Goal: Task Accomplishment & Management: Manage account settings

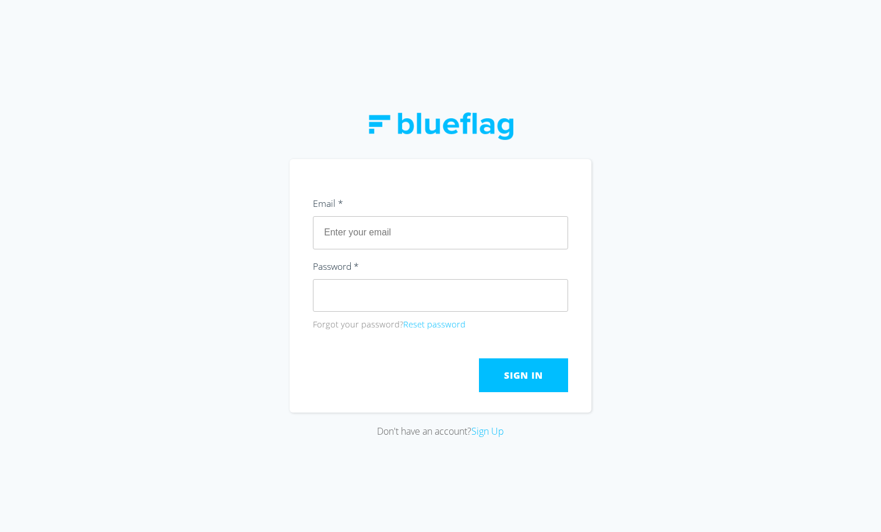
click at [423, 158] on div at bounding box center [441, 126] width 146 height 65
click at [438, 231] on input "text" at bounding box center [440, 232] width 255 height 33
click at [413, 203] on div "Email *" at bounding box center [440, 205] width 255 height 21
click at [403, 232] on input "text" at bounding box center [440, 232] width 255 height 33
click at [403, 209] on div "Email *" at bounding box center [440, 205] width 255 height 21
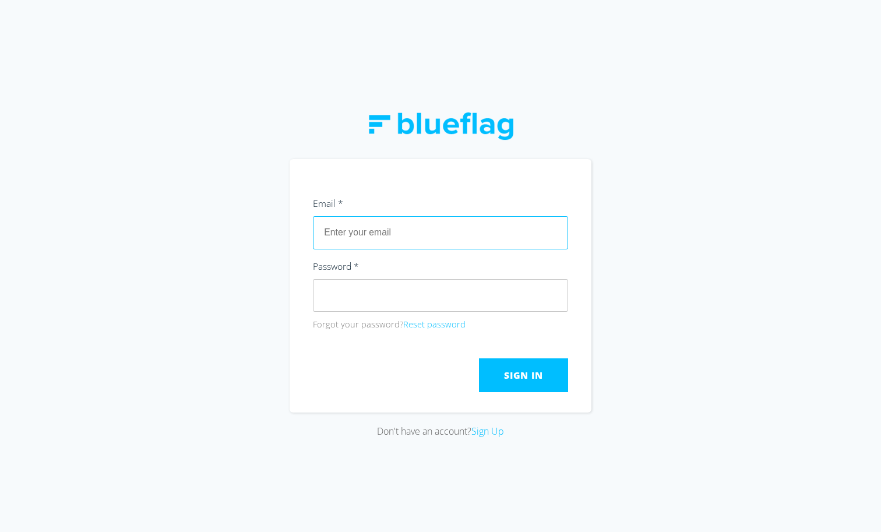
click at [391, 229] on input "text" at bounding box center [440, 232] width 255 height 33
click at [367, 357] on section "Email * Password * Forgot your password? Reset password Submit Sign In" at bounding box center [441, 286] width 302 height 254
click at [424, 320] on button "Reset password" at bounding box center [434, 324] width 62 height 13
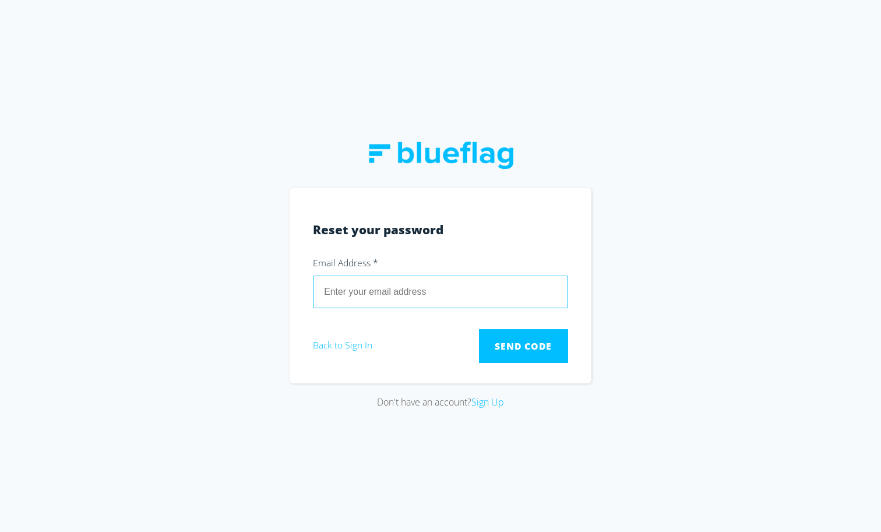
click at [382, 289] on input "email" at bounding box center [440, 292] width 255 height 33
click at [240, 280] on div "Don't have an account? Sign Up" at bounding box center [440, 266] width 881 height 532
click at [452, 290] on input "email" at bounding box center [440, 292] width 255 height 33
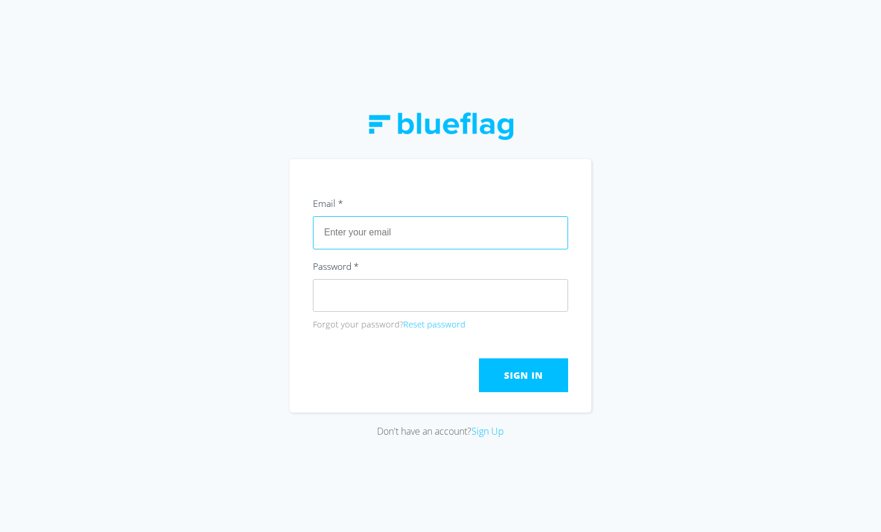
click at [397, 231] on input "text" at bounding box center [440, 232] width 255 height 33
click at [349, 170] on section "Email * Password * Forgot your password? Reset password Submit Sign In" at bounding box center [441, 286] width 302 height 254
